Goal: Task Accomplishment & Management: Manage account settings

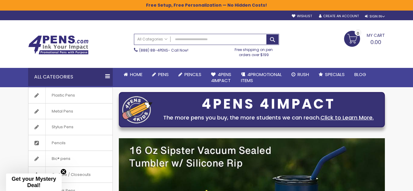
type input "**********"
click at [373, 18] on div "Sign In" at bounding box center [375, 16] width 20 height 5
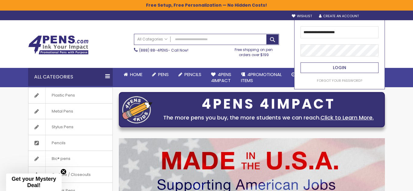
click at [328, 65] on button "Login" at bounding box center [339, 68] width 78 height 11
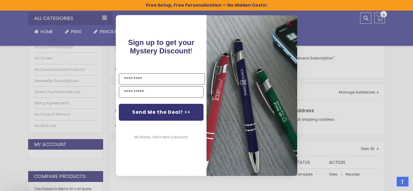
scroll to position [128, 0]
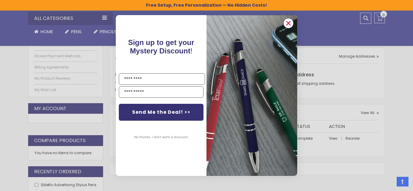
click at [289, 22] on icon "Close dialog" at bounding box center [288, 23] width 4 height 4
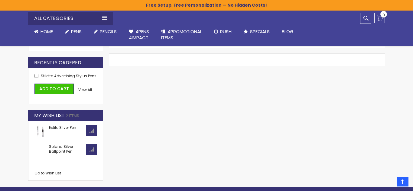
scroll to position [239, 0]
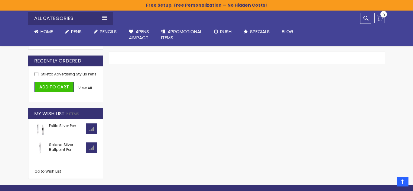
click at [42, 130] on img at bounding box center [39, 129] width 11 height 11
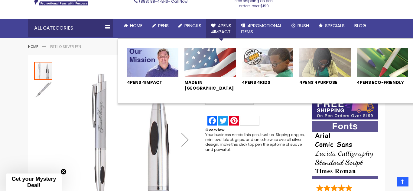
scroll to position [47, 0]
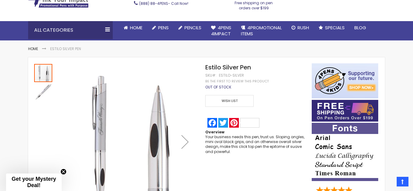
click at [233, 151] on div "Skip to the end of the images gallery Skip to the beginning of the images galle…" at bounding box center [169, 141] width 277 height 157
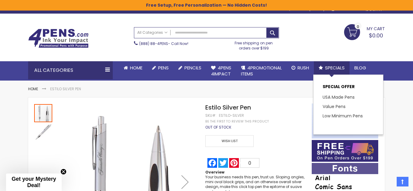
scroll to position [0, 0]
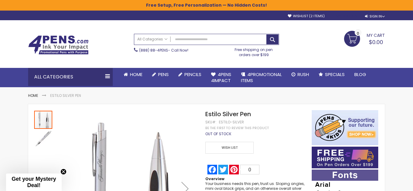
click at [351, 18] on link "My Account" at bounding box center [344, 16] width 27 height 5
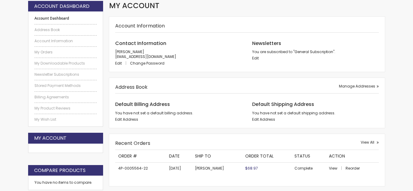
scroll to position [193, 0]
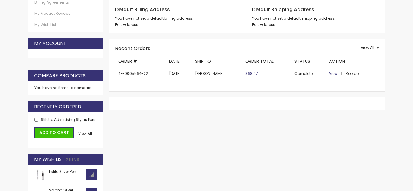
click at [331, 73] on span "View" at bounding box center [333, 73] width 8 height 5
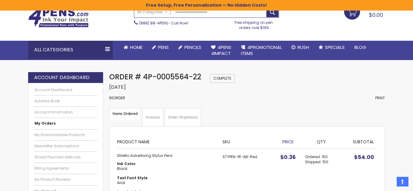
scroll to position [19, 0]
